Goal: Task Accomplishment & Management: Use online tool/utility

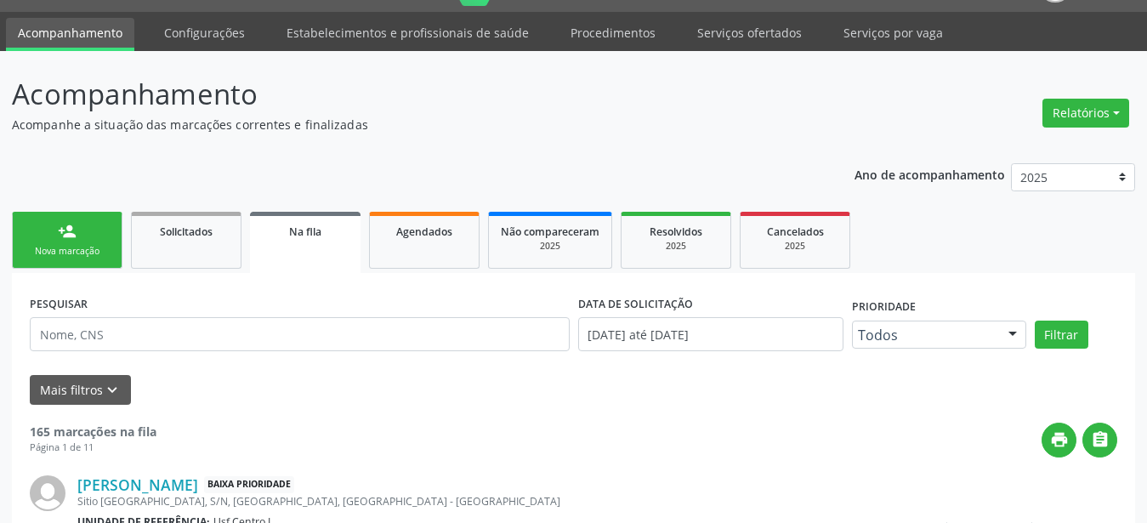
scroll to position [43, 0]
click at [733, 28] on link "Serviços ofertados" at bounding box center [749, 32] width 128 height 30
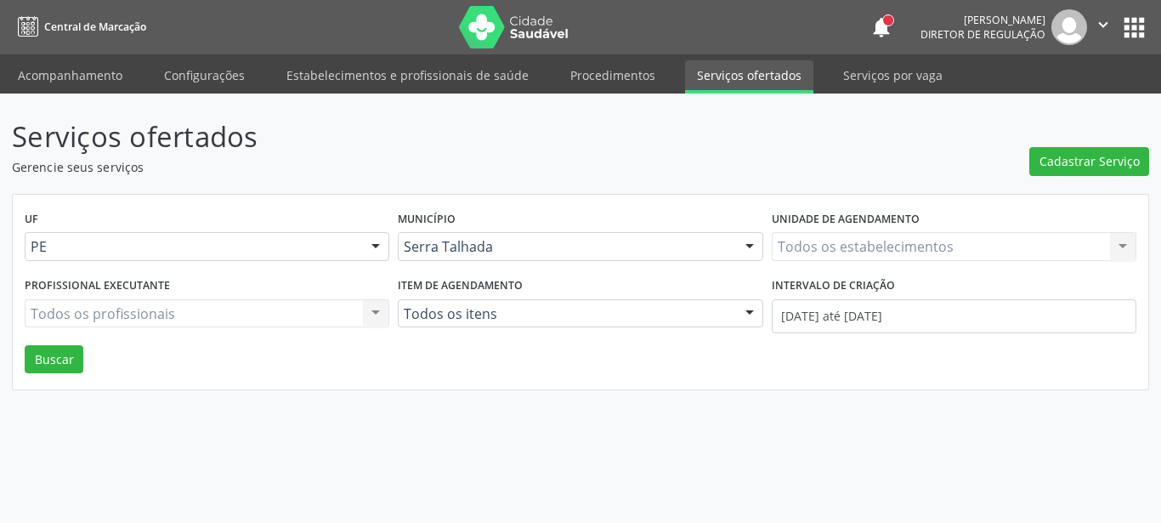
click at [878, 245] on div "Todos os estabelecimentos Todos os estabelecimentos Nenhum resultado encontrado…" at bounding box center [954, 246] width 365 height 29
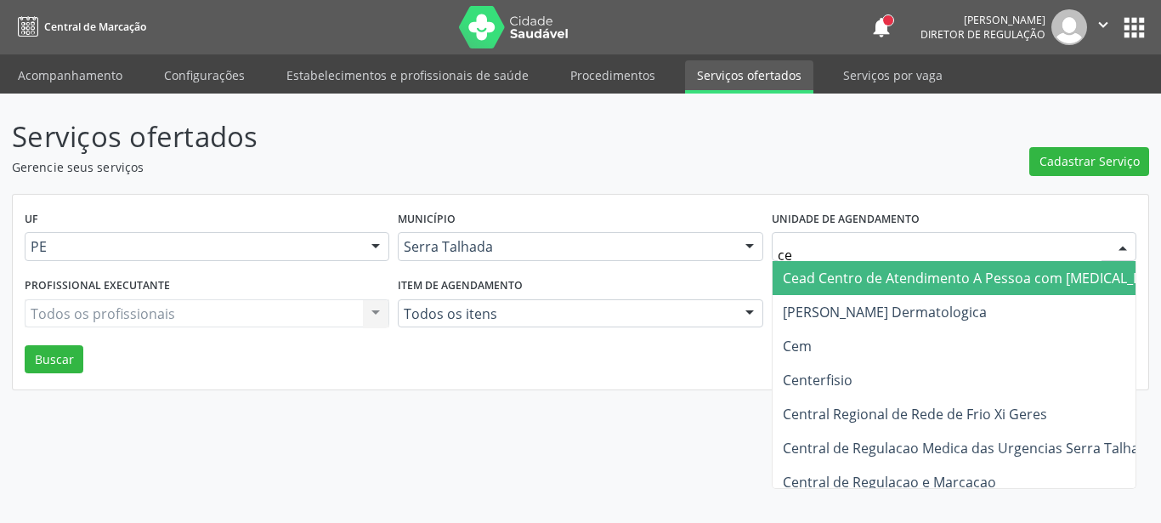
type input "cem"
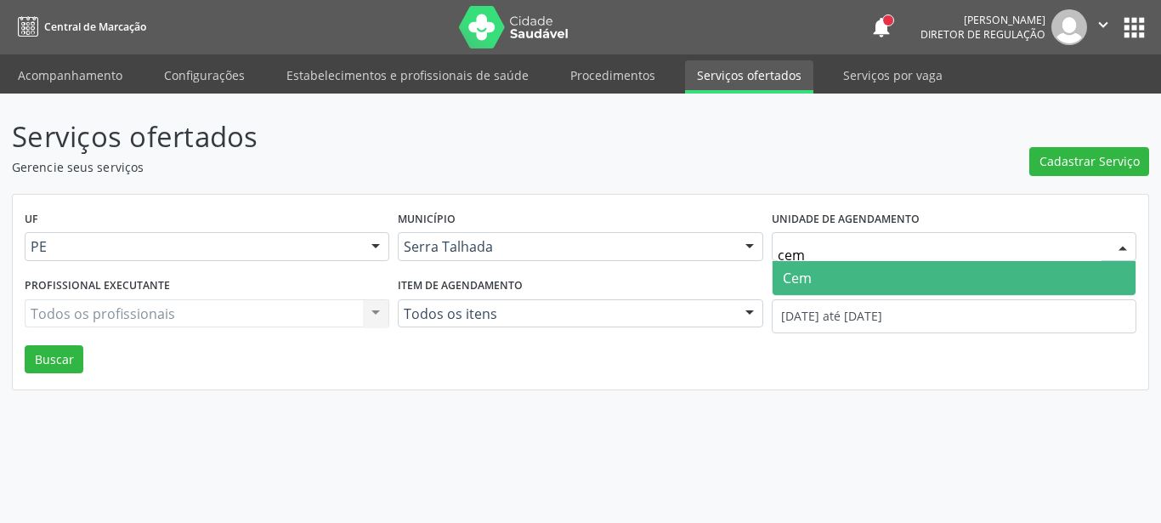
click at [885, 289] on span "Cem" at bounding box center [954, 278] width 363 height 34
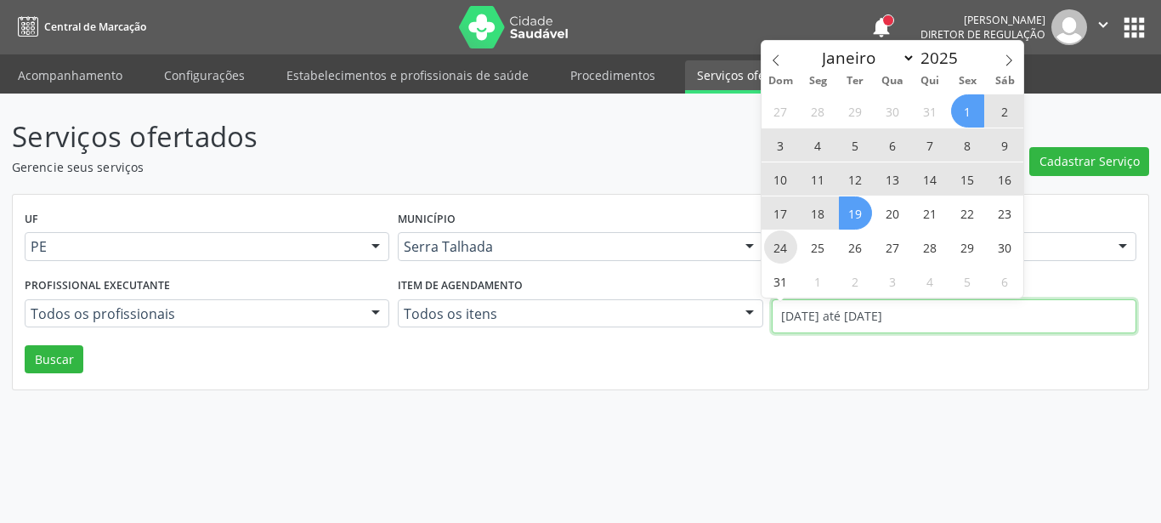
drag, startPoint x: 883, startPoint y: 312, endPoint x: 797, endPoint y: 250, distance: 106.6
click at [884, 310] on input "01/08/2025 até 19/08/2025" at bounding box center [954, 316] width 365 height 34
click at [779, 60] on icon at bounding box center [776, 60] width 12 height 12
select select "6"
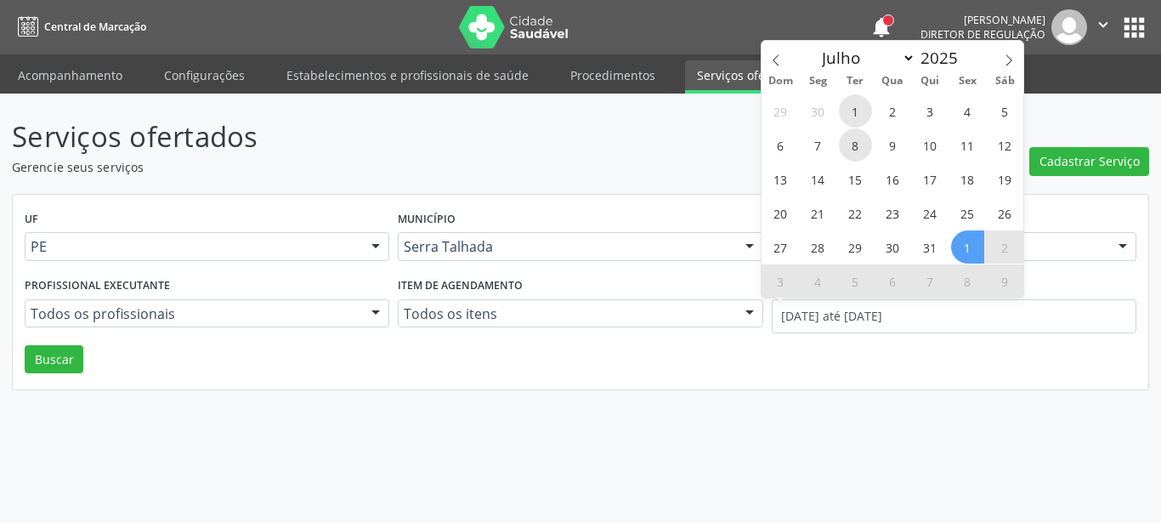
click at [856, 127] on div "29 30 1 2 3 4 5 6 7 8 9 10 11 12 13 14 15 16 17 18 19 20 21 22 23 24 25 26 27 2…" at bounding box center [893, 196] width 262 height 204
click at [849, 110] on span "1" at bounding box center [855, 110] width 33 height 33
type input "01/07/2025"
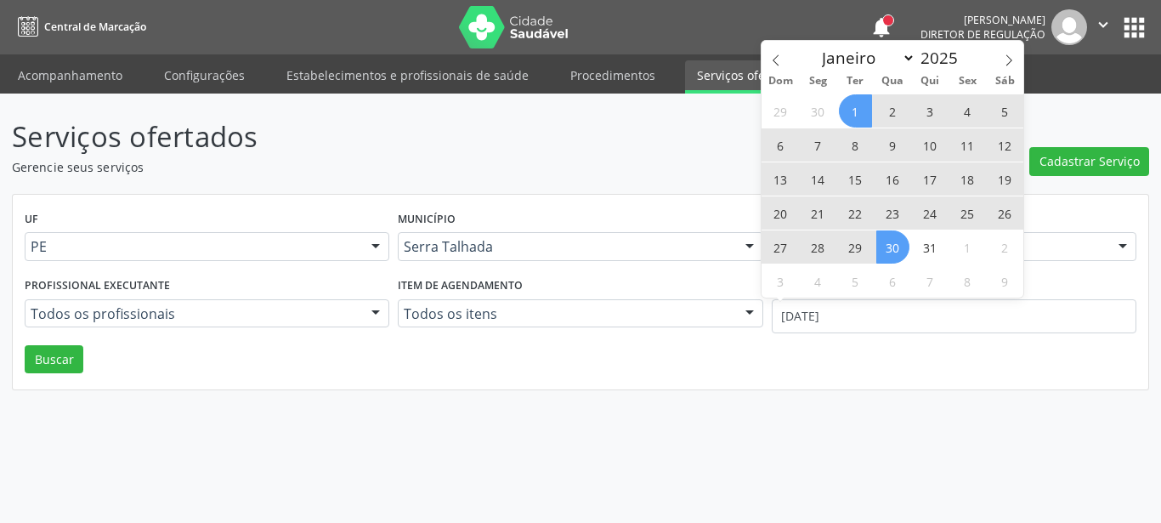
click at [898, 252] on span "30" at bounding box center [893, 246] width 33 height 33
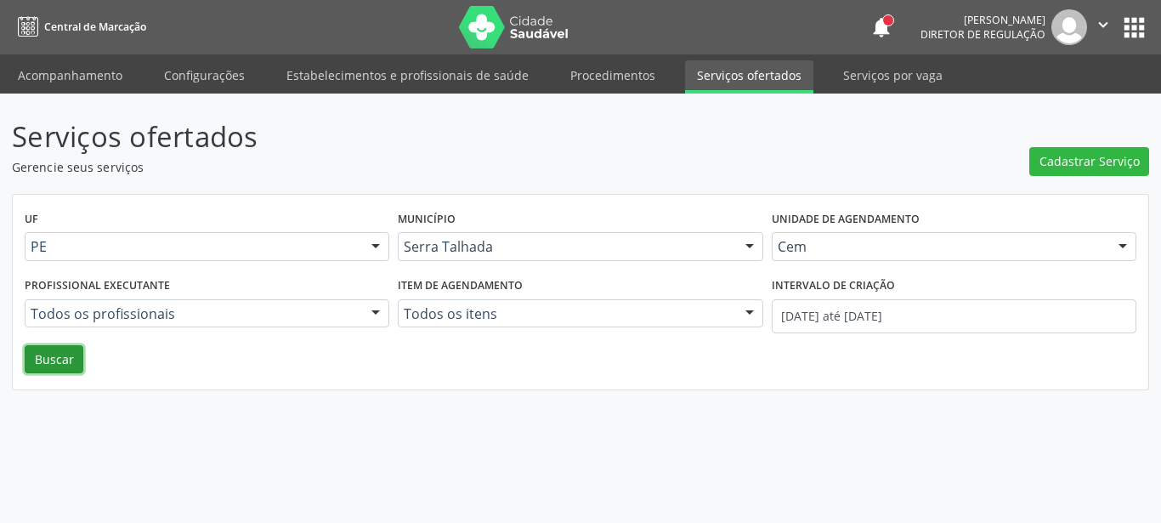
click at [42, 357] on button "Buscar" at bounding box center [54, 359] width 59 height 29
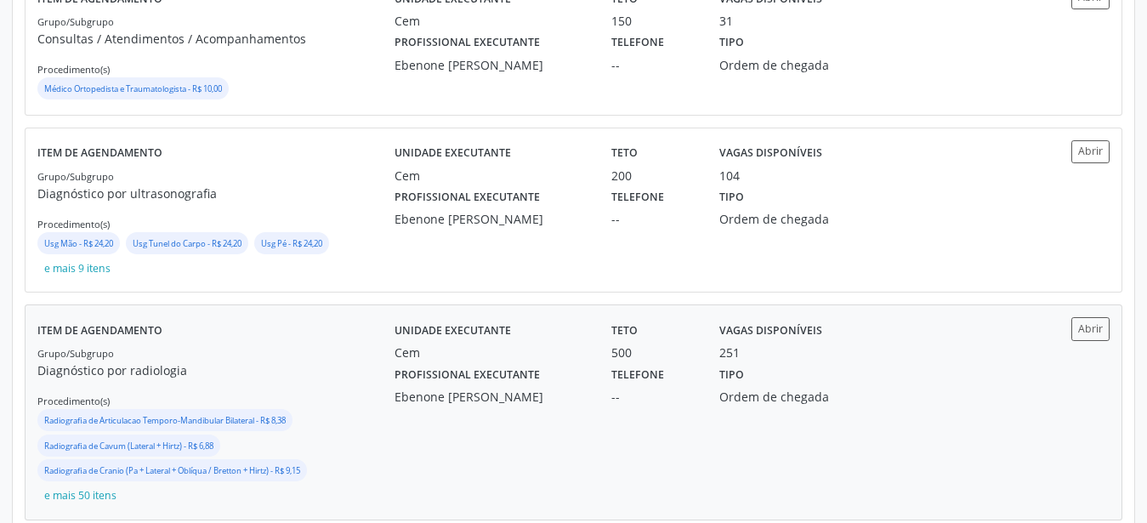
scroll to position [523, 0]
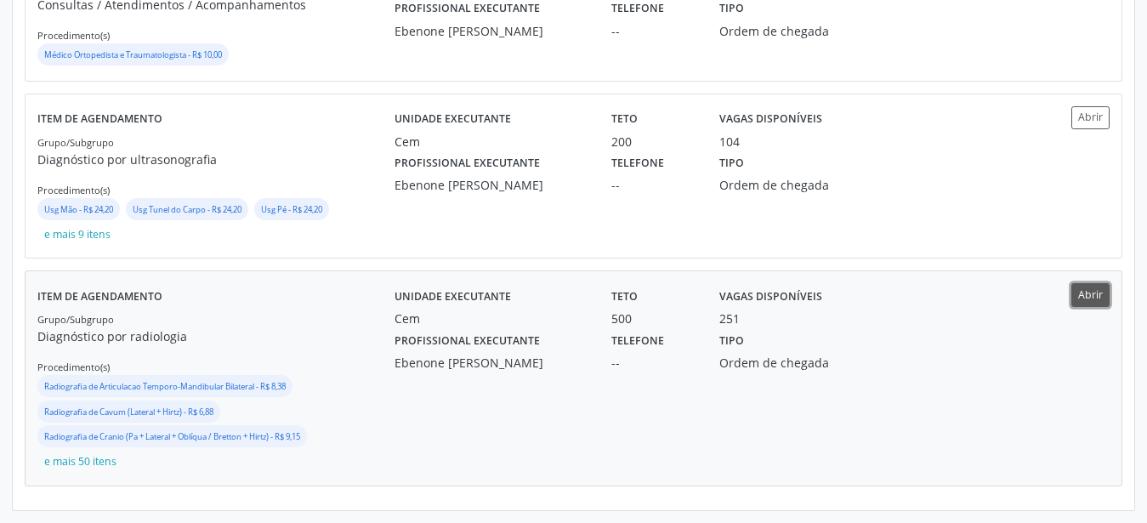
click at [1093, 299] on button "Abrir" at bounding box center [1090, 294] width 38 height 23
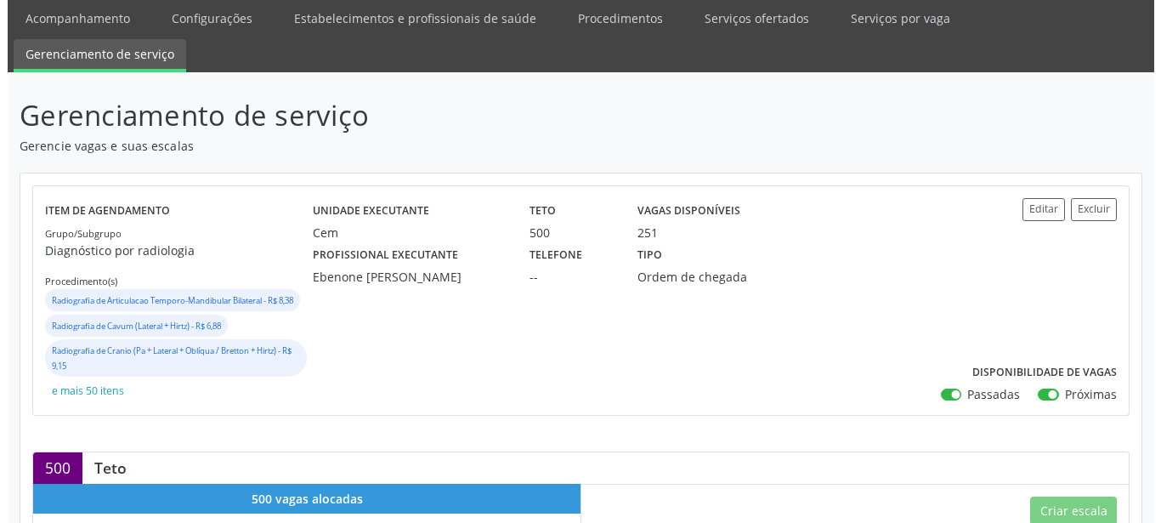
scroll to position [87, 0]
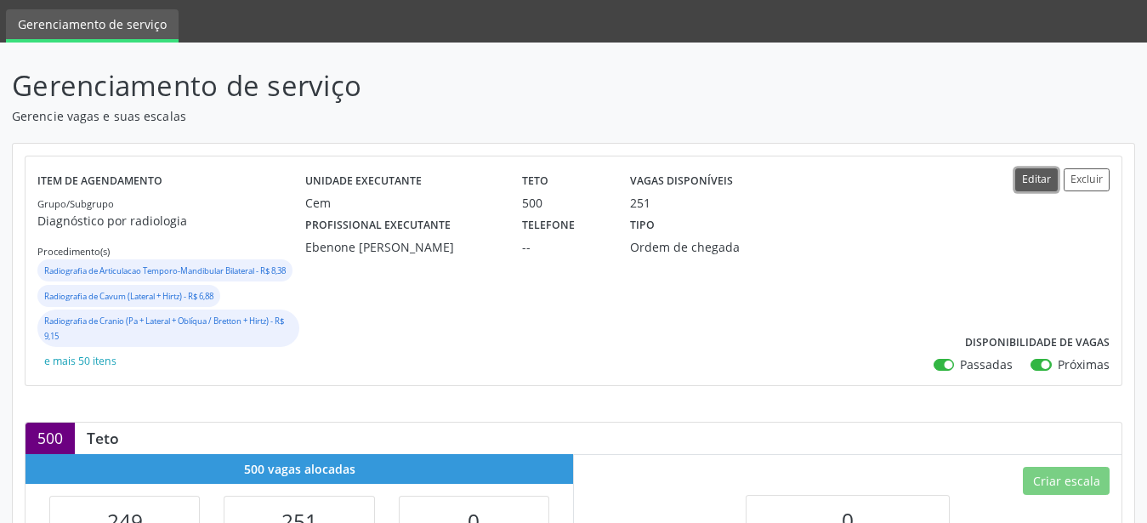
click at [1036, 179] on button "Editar" at bounding box center [1036, 179] width 43 height 23
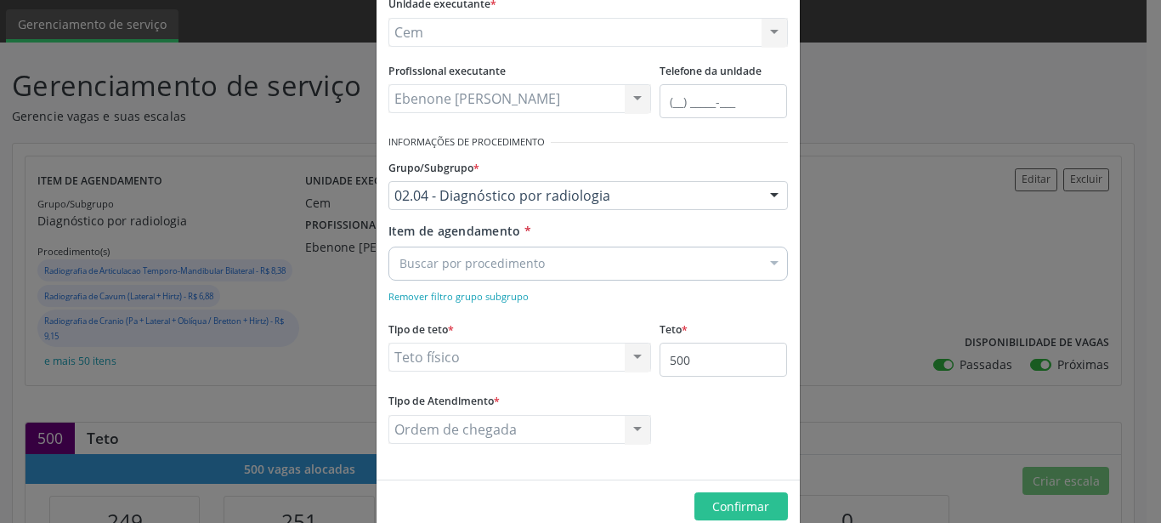
scroll to position [194, 0]
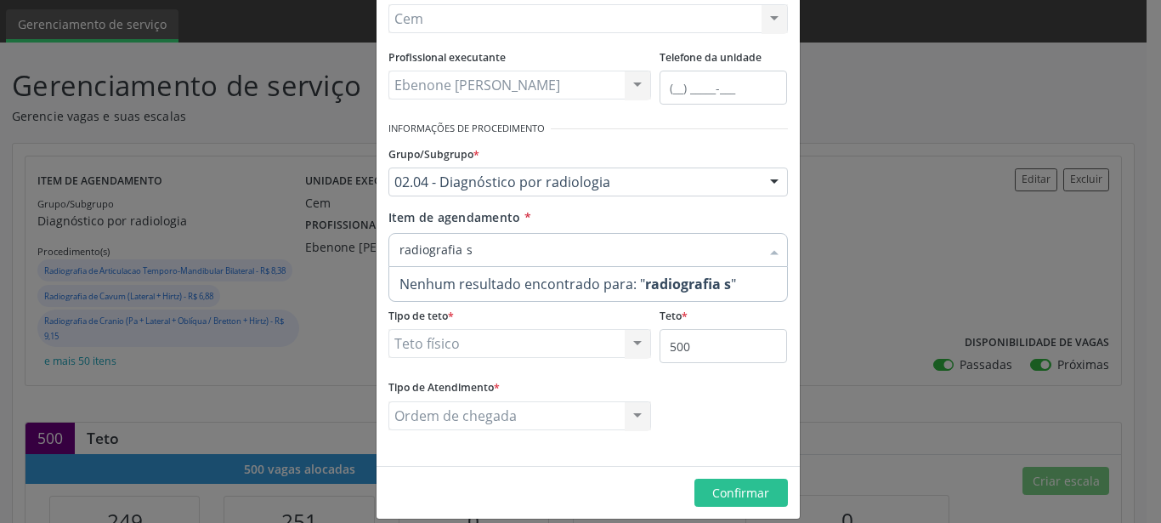
type input "radiografia"
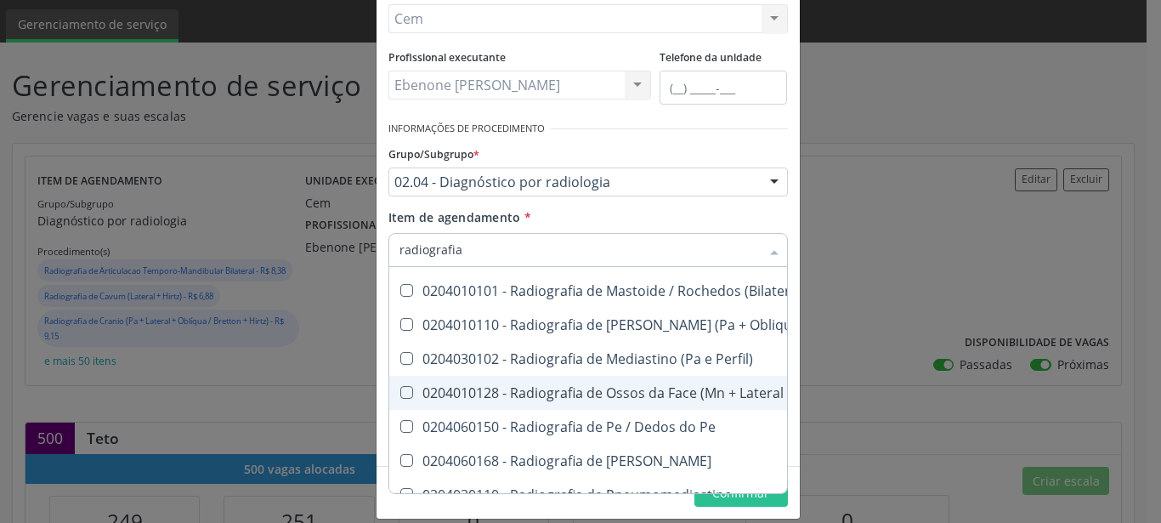
scroll to position [1908, 0]
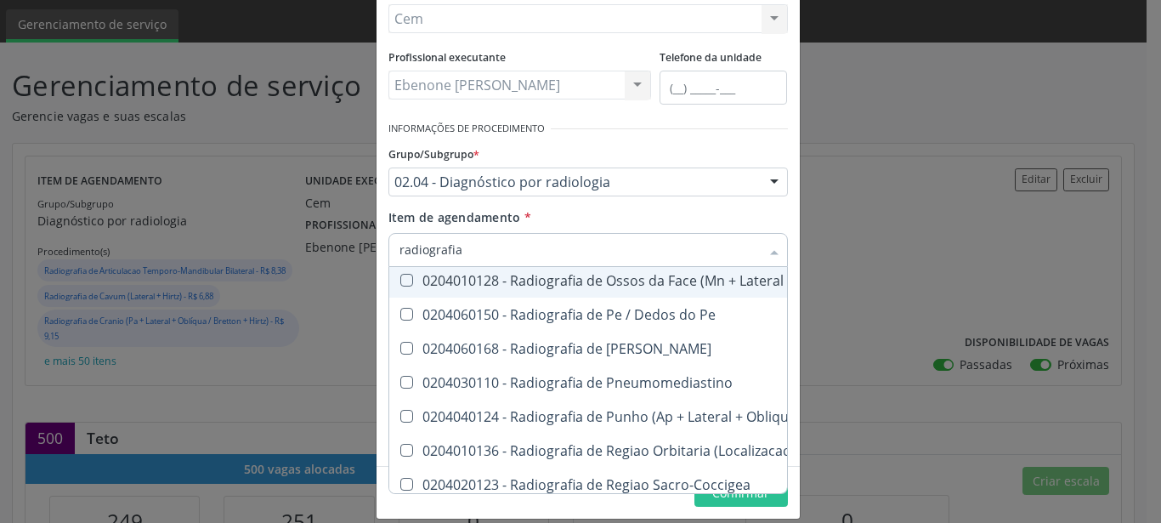
click at [553, 275] on div "0204010128 - Radiografia de Ossos da Face (Mn + Lateral + Hirtz)" at bounding box center [693, 281] width 587 height 14
click at [400, 282] on Hirtz\) at bounding box center [406, 280] width 13 height 13
click at [394, 282] on Hirtz\) "checkbox" at bounding box center [394, 280] width 11 height 11
checkbox Hirtz\) "false"
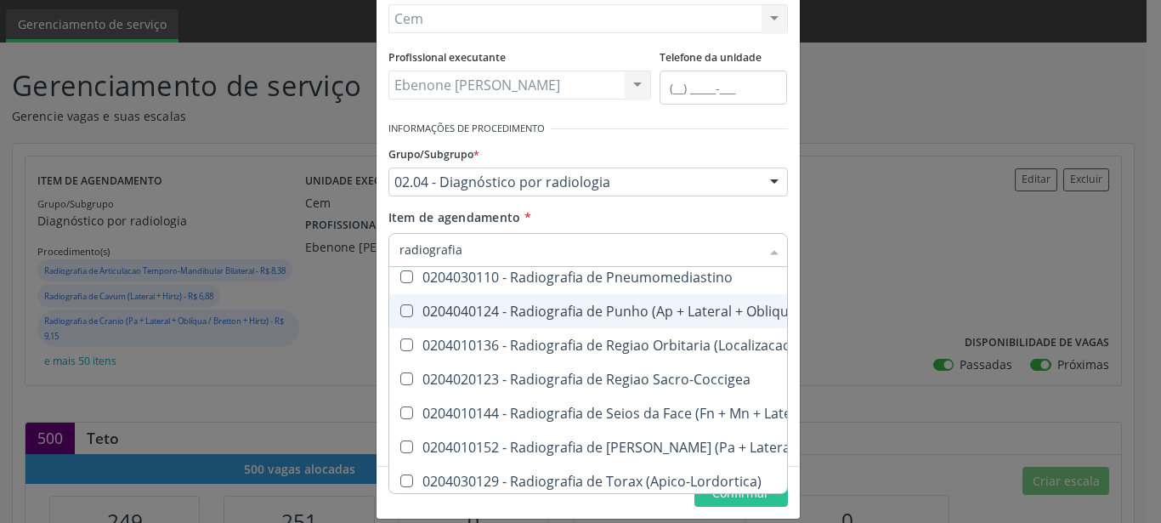
scroll to position [2132, 0]
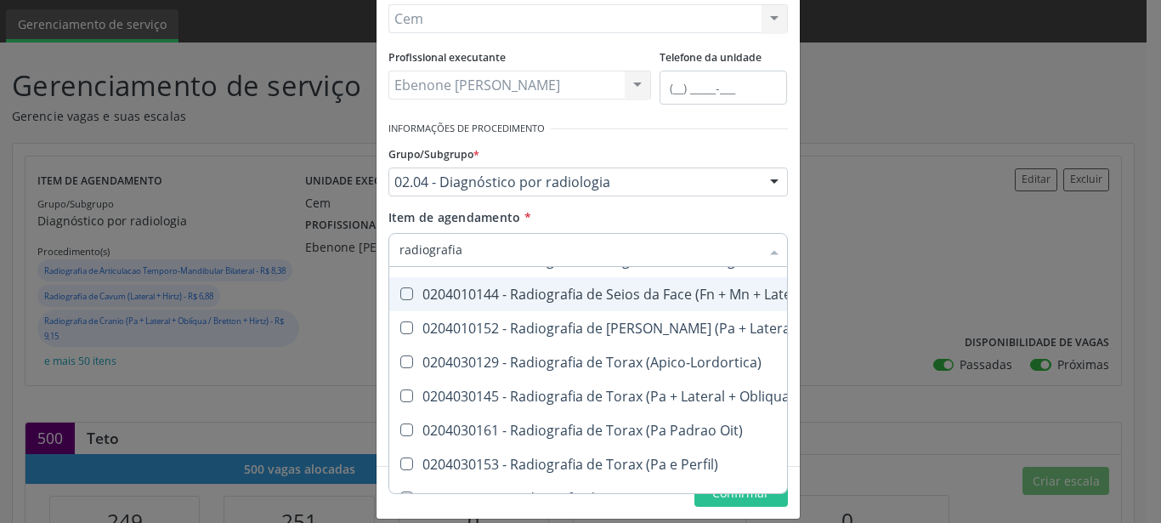
click at [483, 301] on div "0204010144 - Radiografia de Seios da Face (Fn + Mn + Lateral + Hirtz)" at bounding box center [693, 294] width 587 height 14
checkbox Hirtz\) "true"
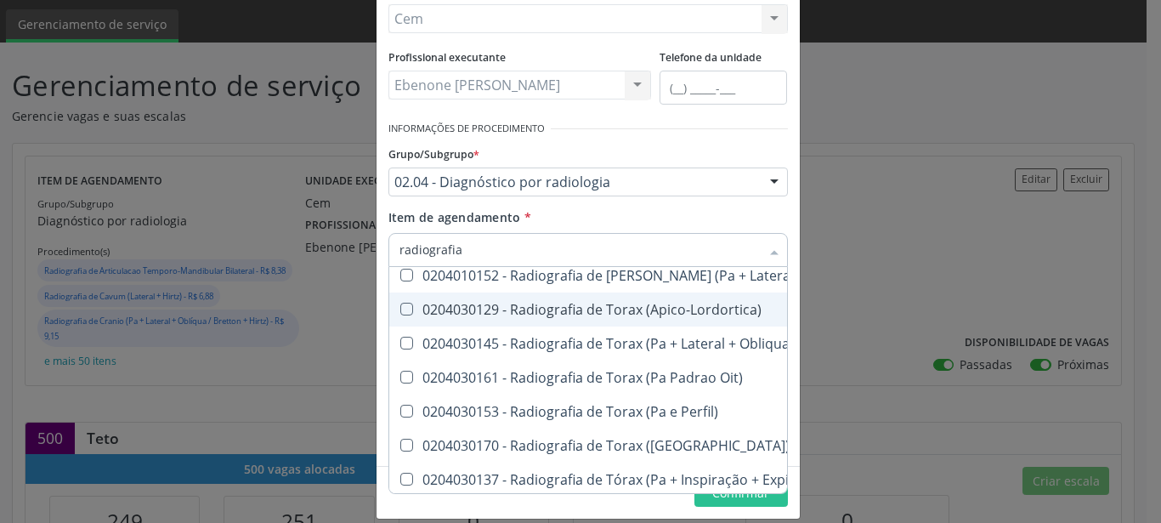
scroll to position [2236, 0]
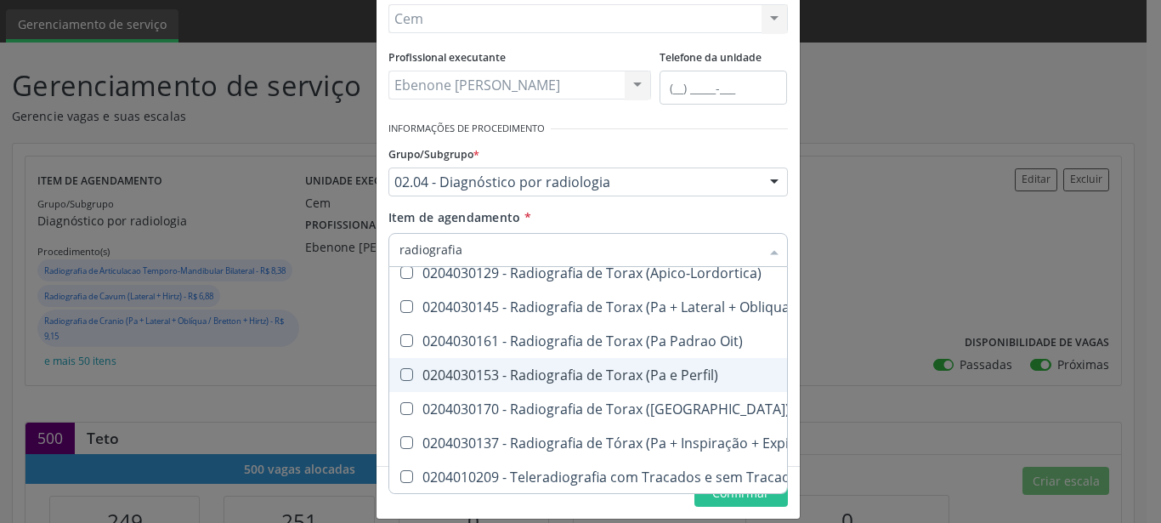
click at [550, 368] on div "0204030153 - Radiografia de Torax (Pa e Perfil)" at bounding box center [693, 375] width 587 height 14
checkbox Perfil\) "true"
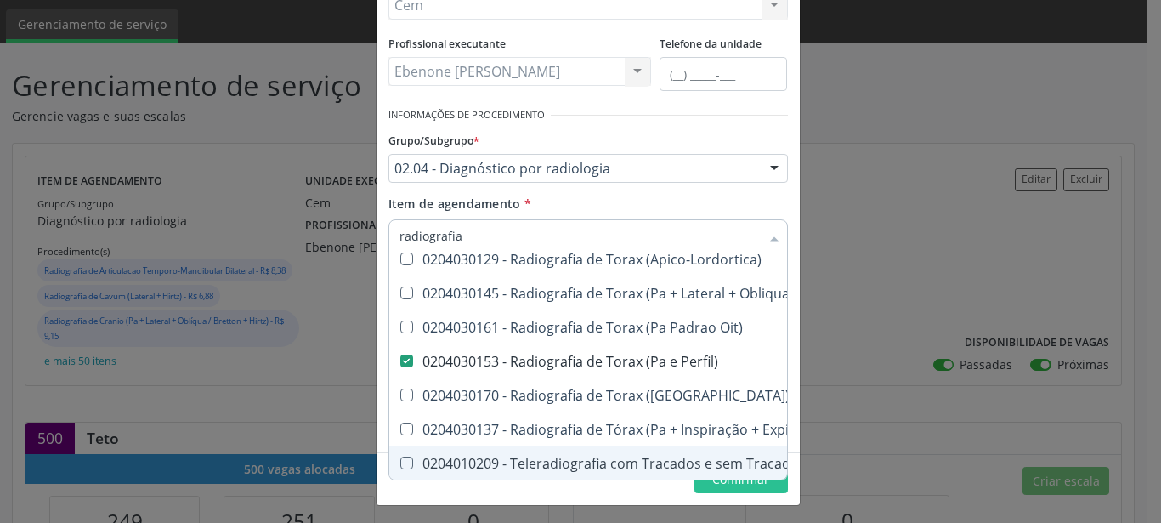
scroll to position [212, 0]
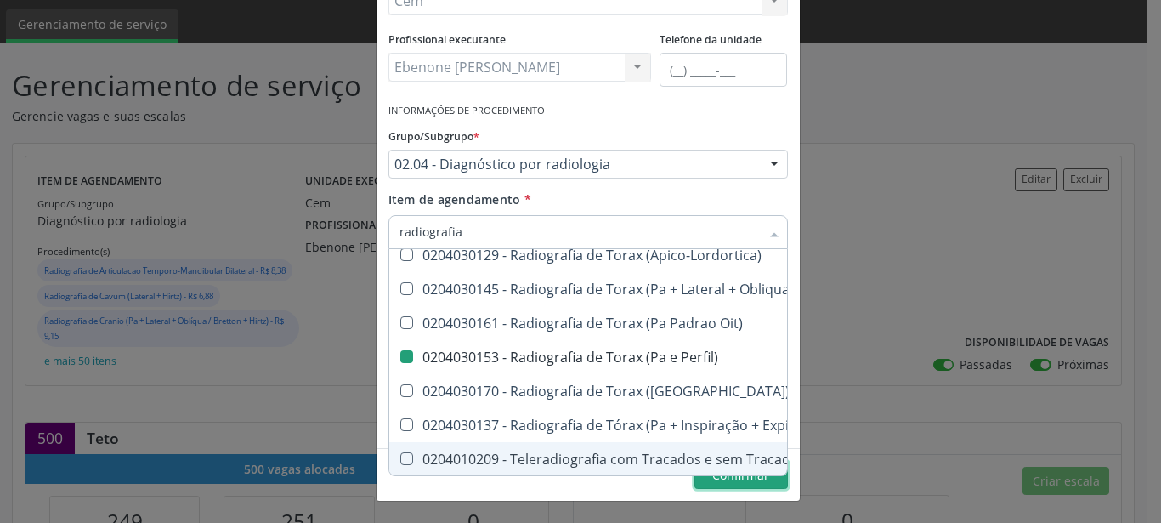
click at [712, 483] on span "Confirmar" at bounding box center [740, 475] width 57 height 16
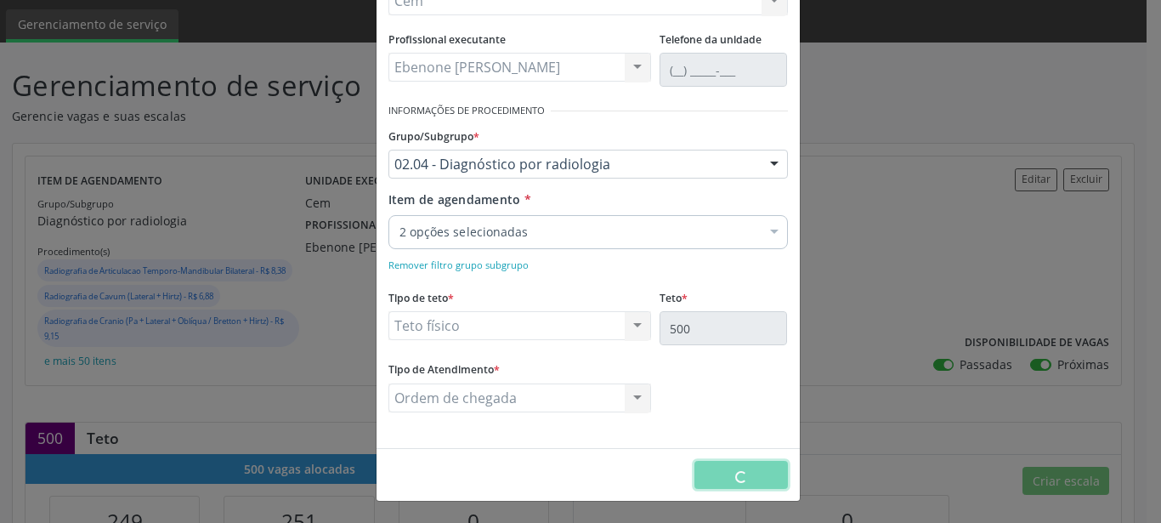
checkbox Hirtz\) "true"
checkbox Perfil\) "true"
checkbox Lateral\) "false"
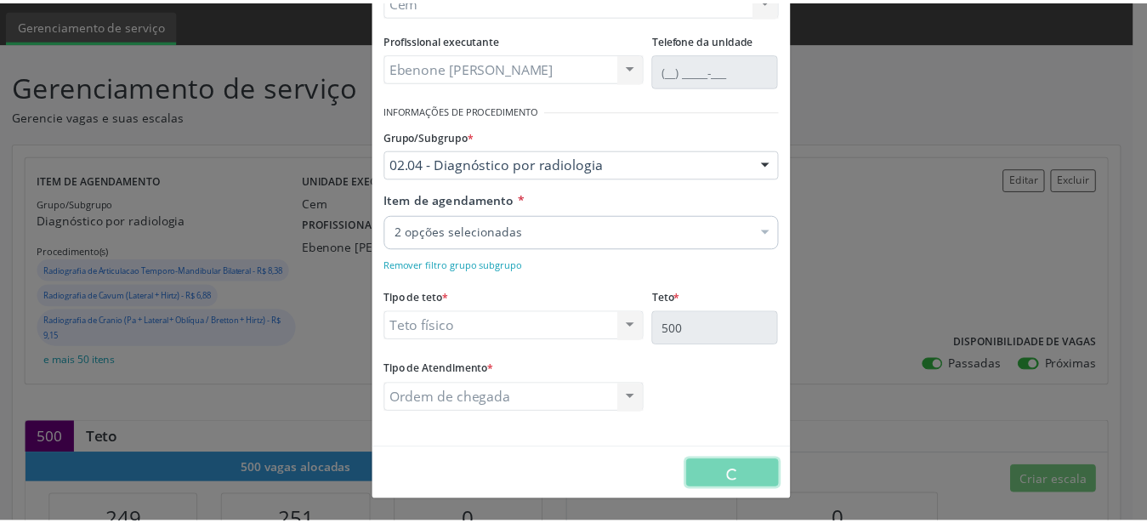
scroll to position [0, 0]
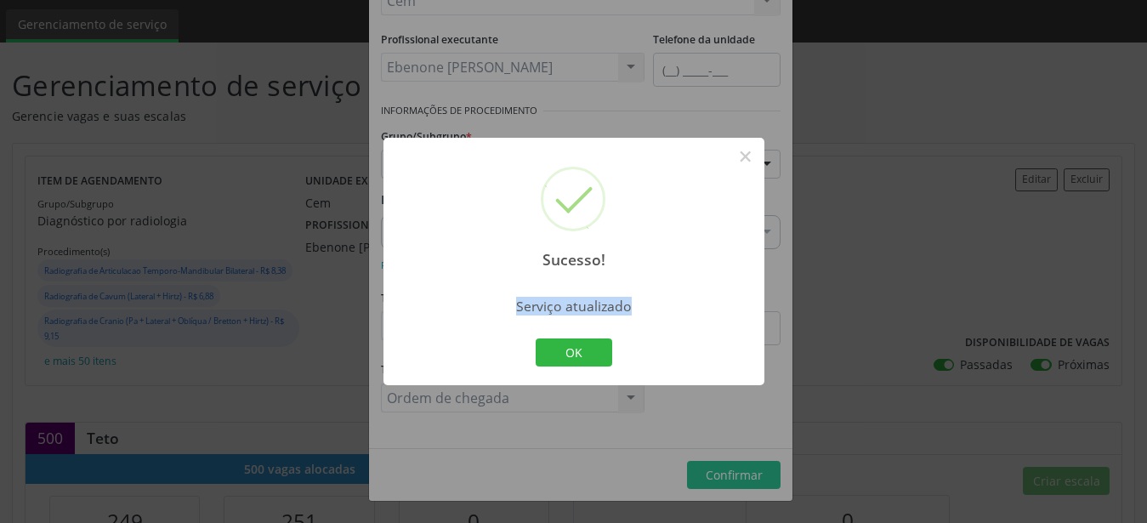
click at [729, 319] on div "Sucesso! × Serviço atualizado OK Cancel" at bounding box center [573, 262] width 381 height 248
click at [597, 347] on button "OK" at bounding box center [574, 352] width 77 height 29
